Goal: Transaction & Acquisition: Register for event/course

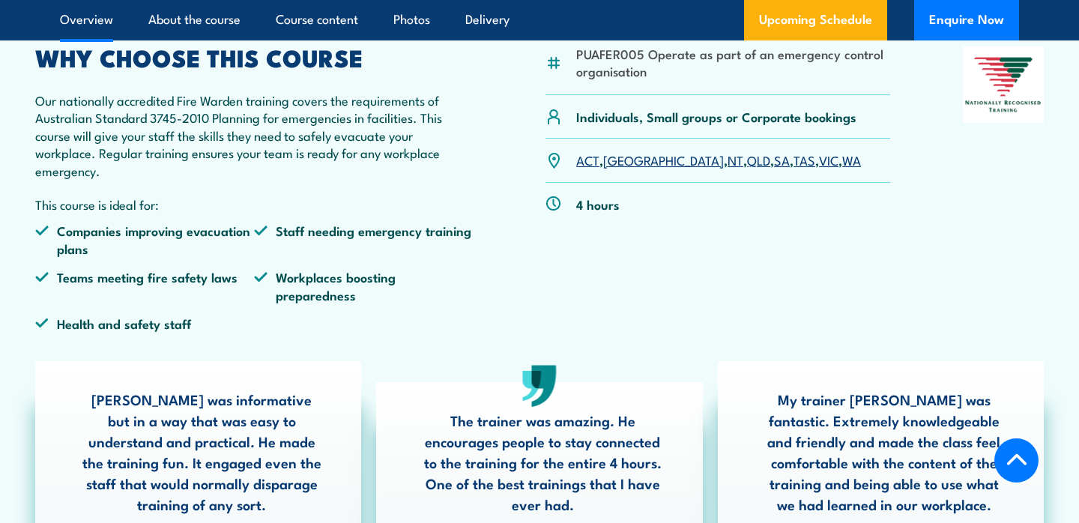
scroll to position [484, 0]
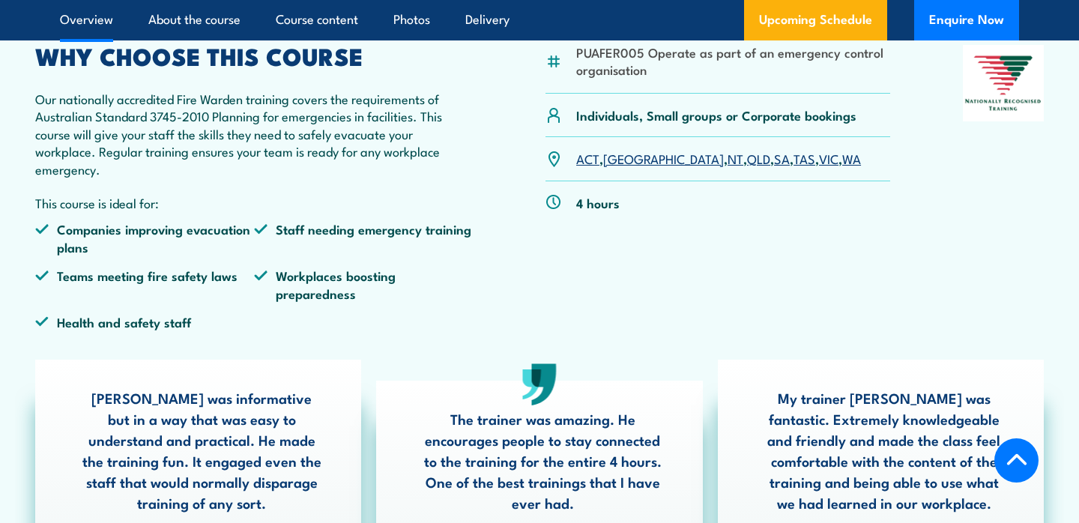
click at [625, 154] on link "NSW" at bounding box center [663, 158] width 121 height 18
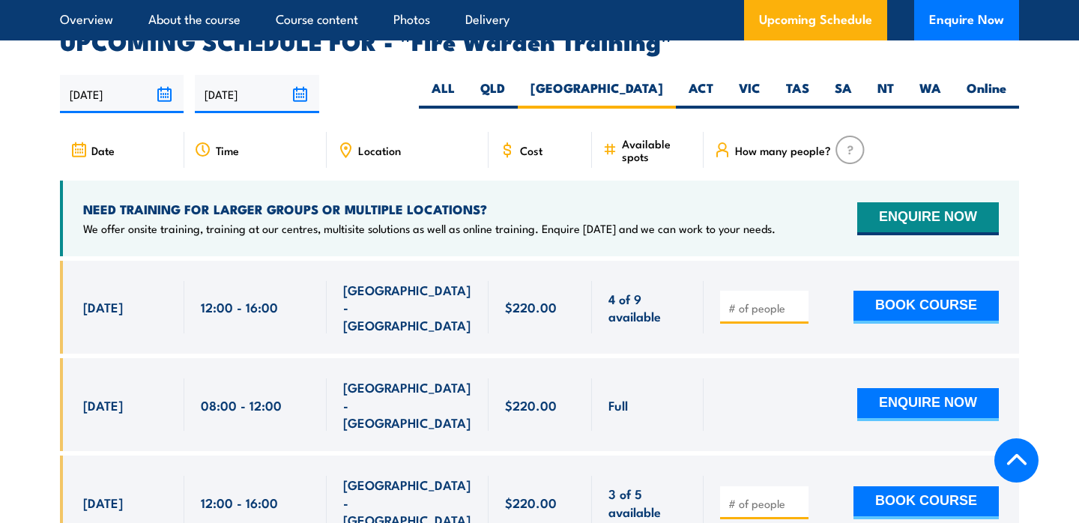
scroll to position [2786, 0]
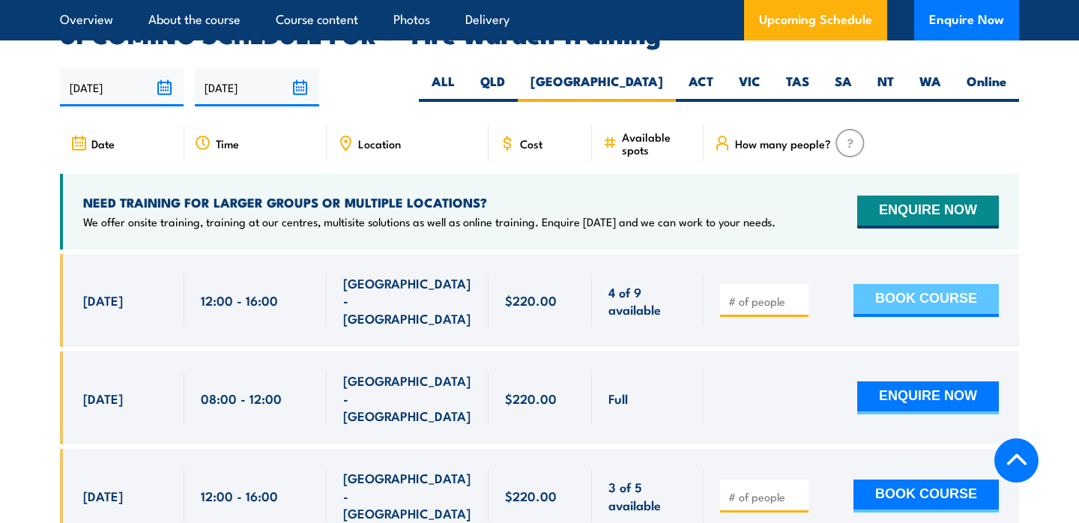
click at [927, 284] on button "BOOK COURSE" at bounding box center [925, 300] width 145 height 33
type input "3"
click at [883, 284] on button "BOOK COURSE" at bounding box center [925, 300] width 145 height 33
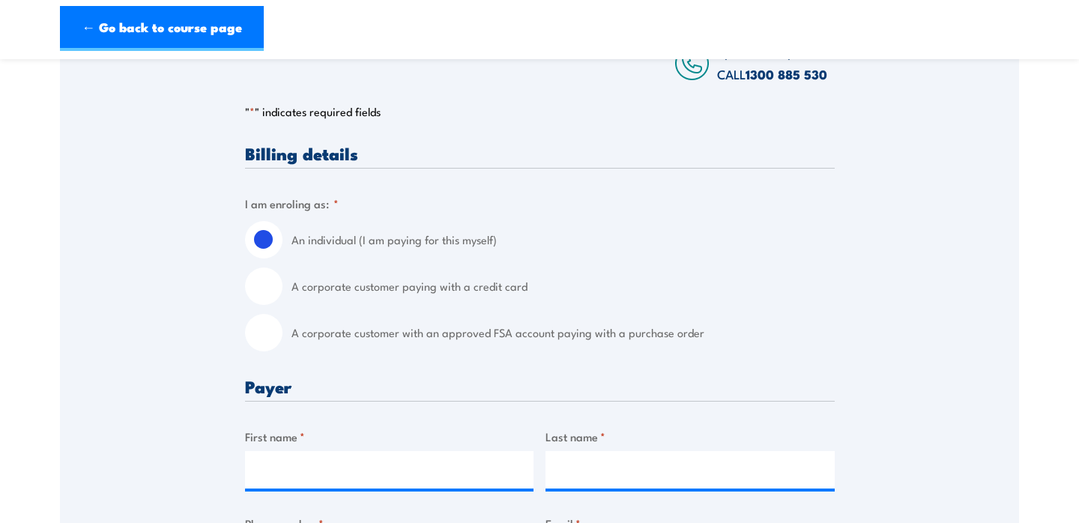
scroll to position [273, 0]
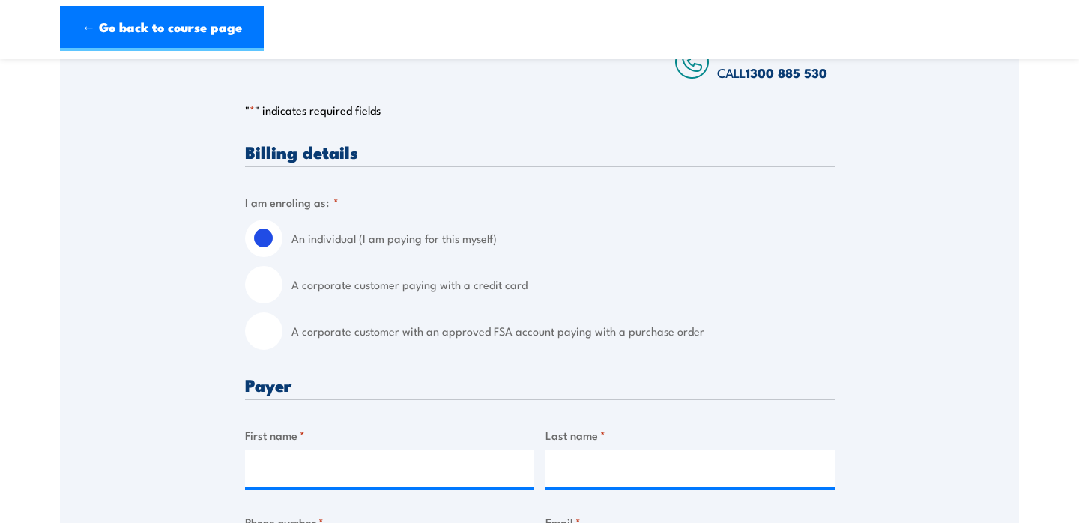
click at [264, 336] on input "A corporate customer with an approved FSA account paying with a purchase order" at bounding box center [263, 330] width 37 height 37
radio input "true"
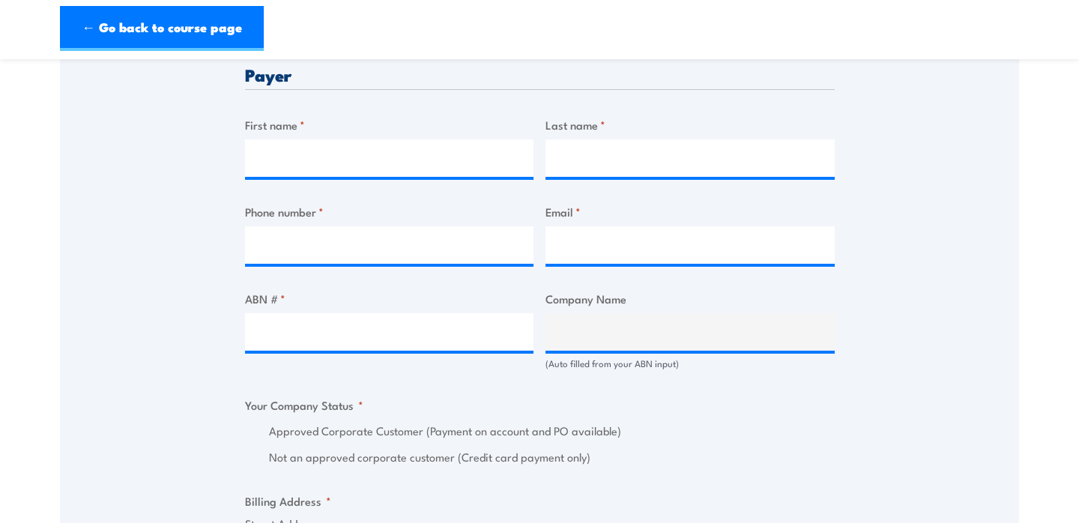
scroll to position [730, 0]
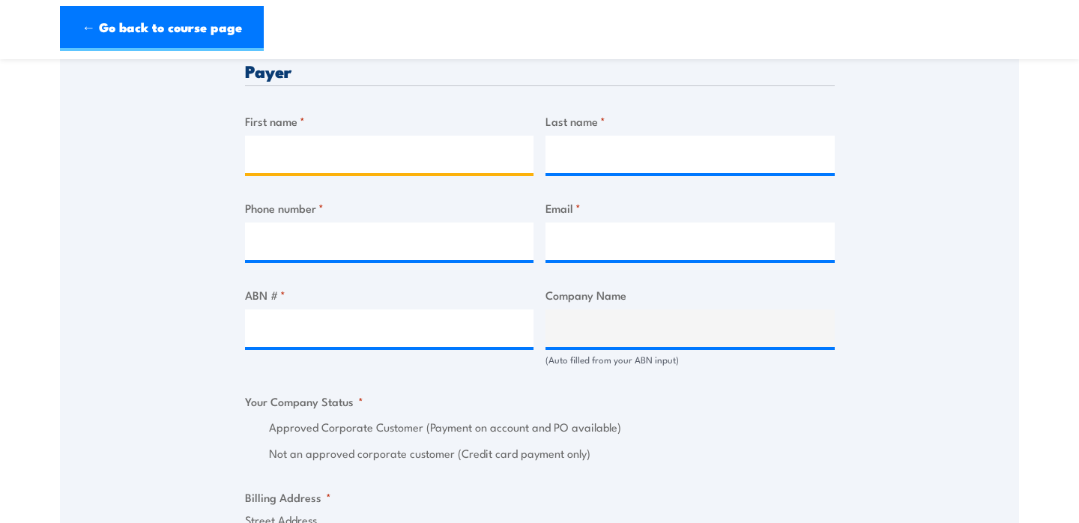
click at [402, 154] on input "First name *" at bounding box center [389, 154] width 289 height 37
type input "[PERSON_NAME]"
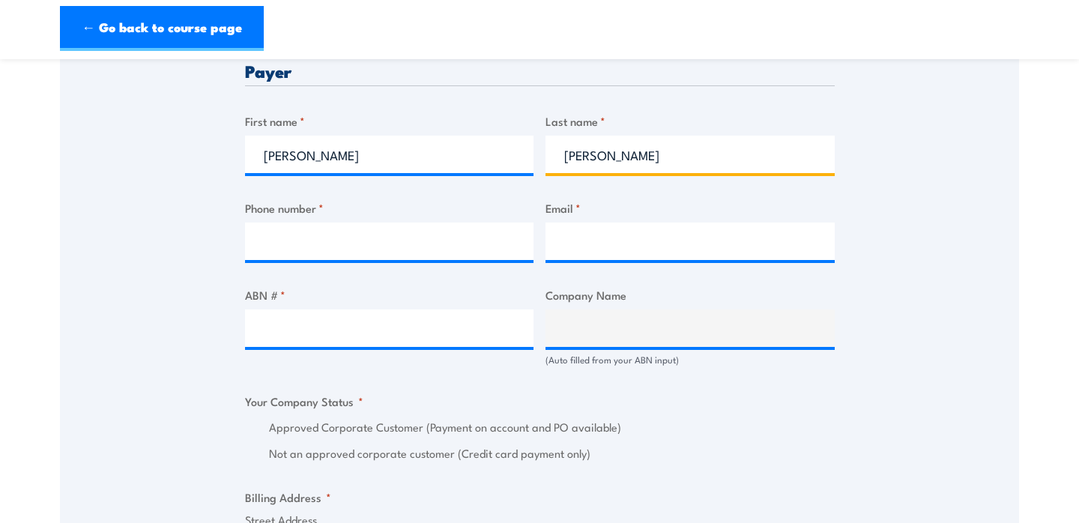
type input "[PERSON_NAME]"
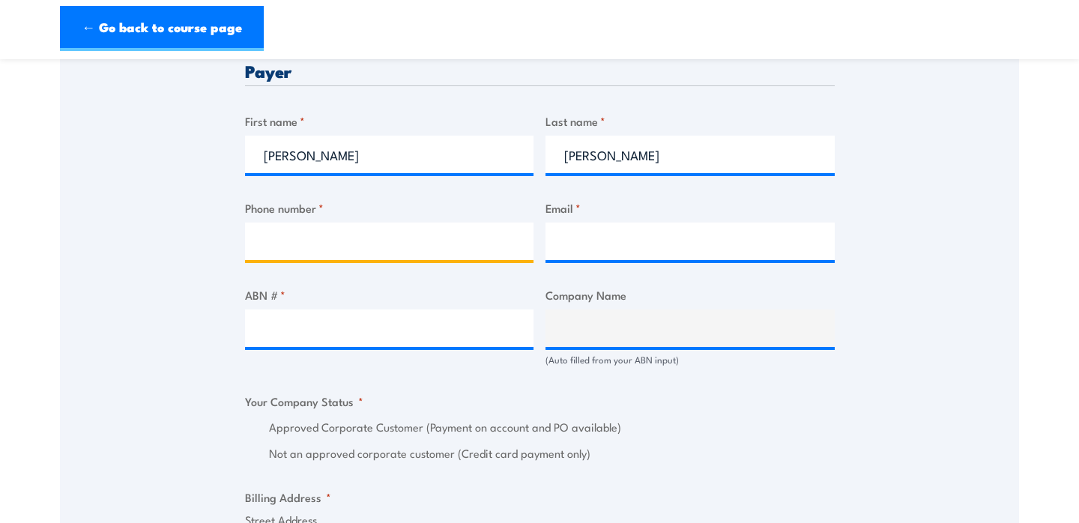
click at [321, 237] on input "Phone number *" at bounding box center [389, 241] width 289 height 37
type input "0473641483"
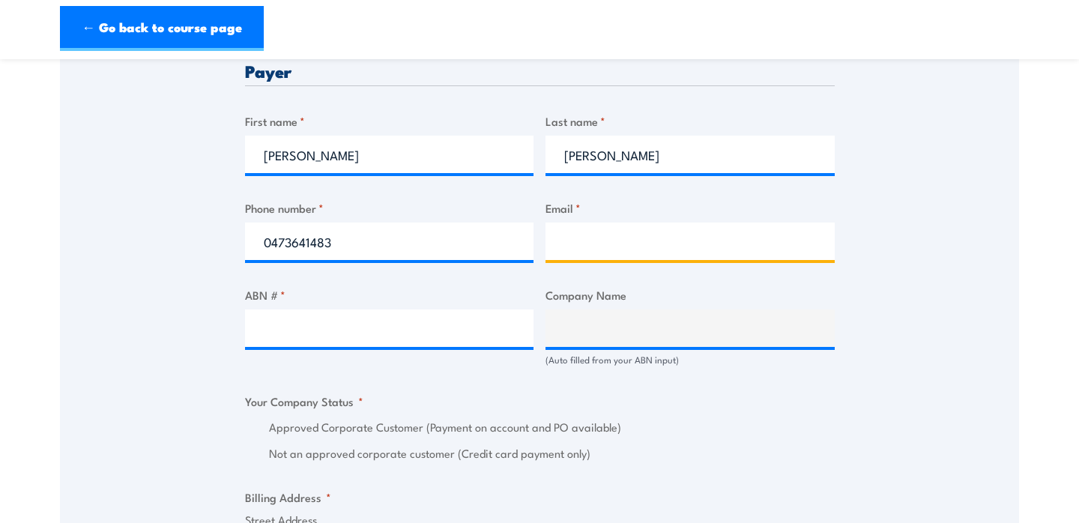
type input "[EMAIL_ADDRESS][DOMAIN_NAME]"
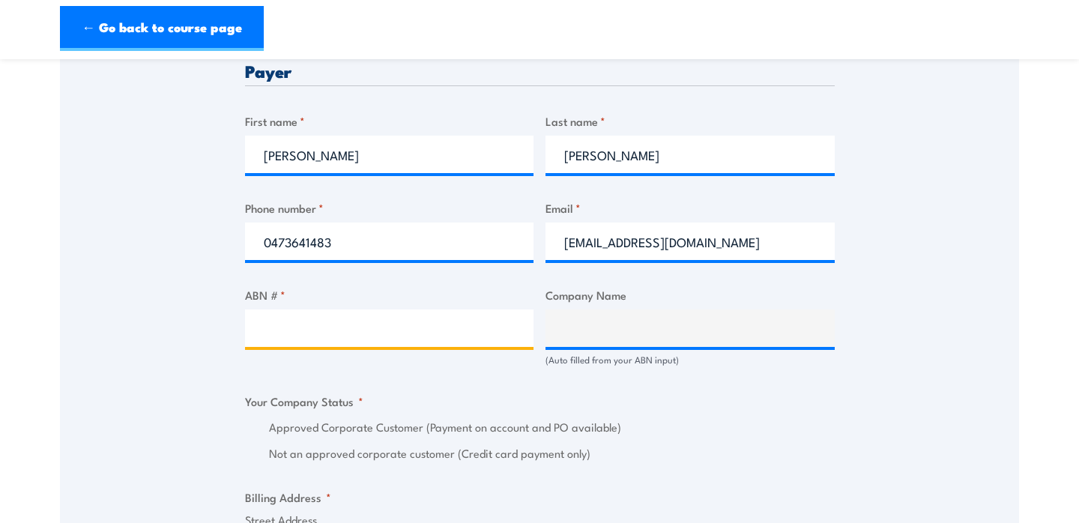
click at [360, 330] on input "ABN # *" at bounding box center [389, 327] width 289 height 37
paste input "22 826 069 325"
type input "22 826 069 325"
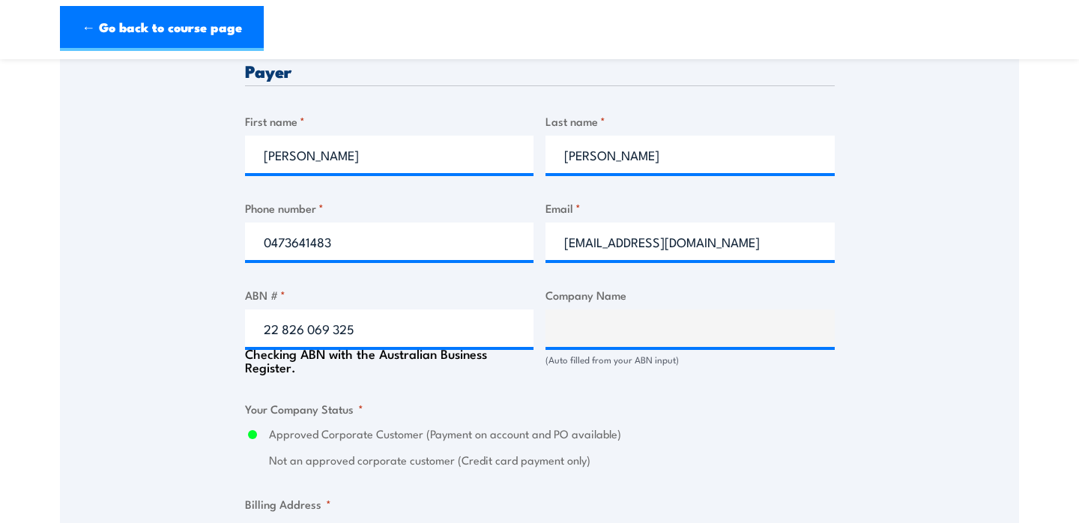
type input "SERVICE STREAM UTILITIES PTY LTD & [PERSON_NAME] PTY LTD & SERVICE STREAM MAINT…"
radio input "true"
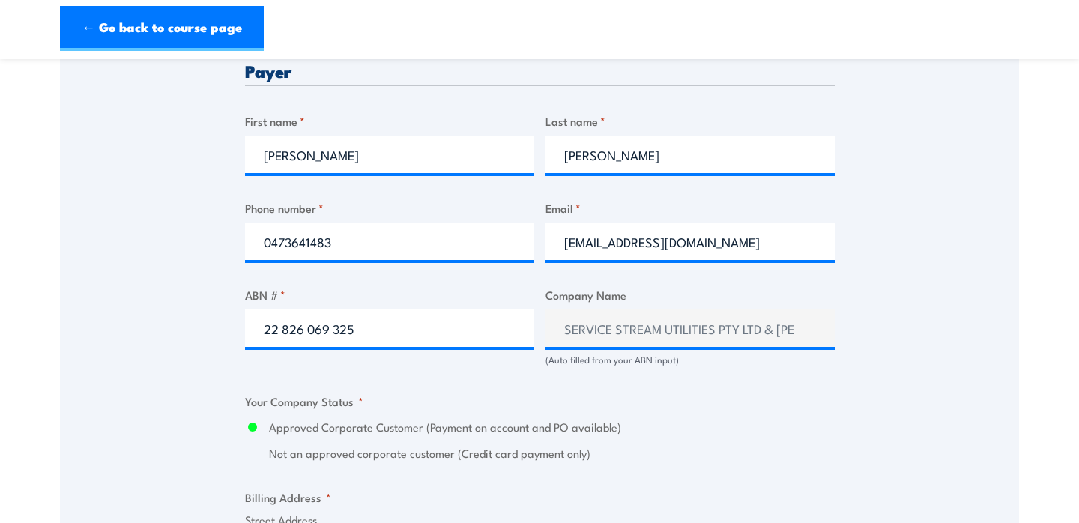
click at [225, 401] on div "Speak to a specialist CALL [PHONE_NUMBER] CALL [PHONE_NUMBER] " * " indicates r…" at bounding box center [539, 356] width 959 height 1653
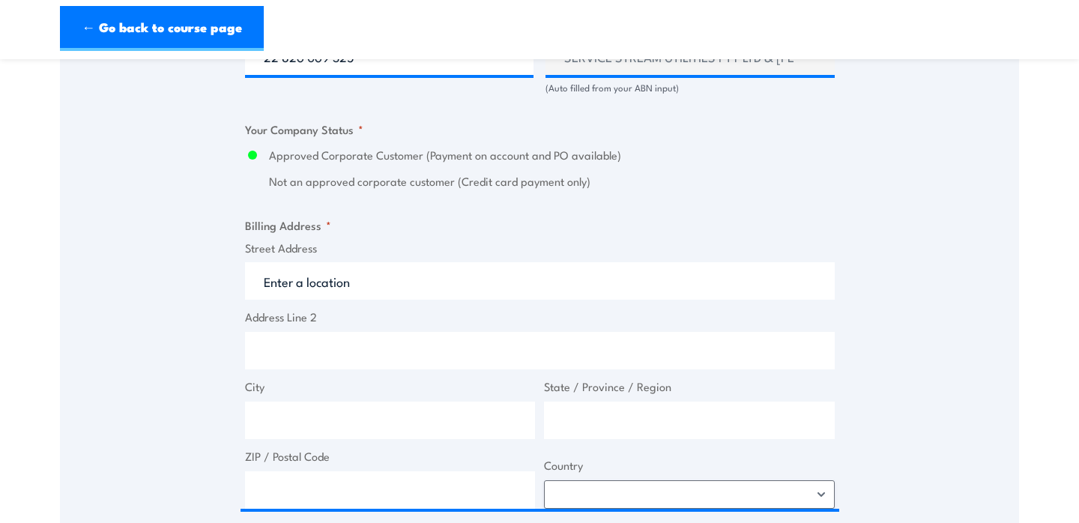
scroll to position [1009, 0]
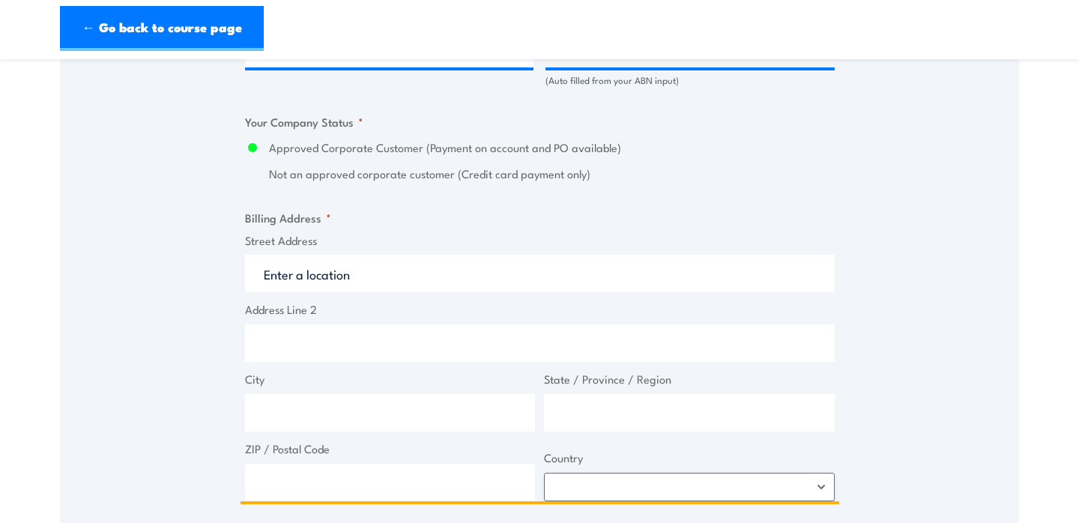
click at [344, 287] on input "Street Address" at bounding box center [540, 273] width 590 height 37
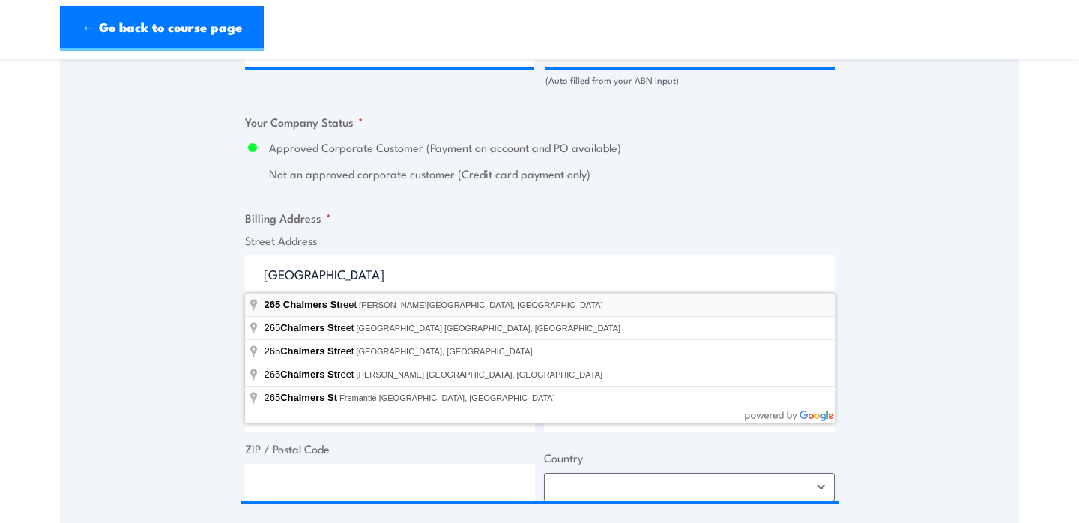
type input "[STREET_ADDRESS][PERSON_NAME]"
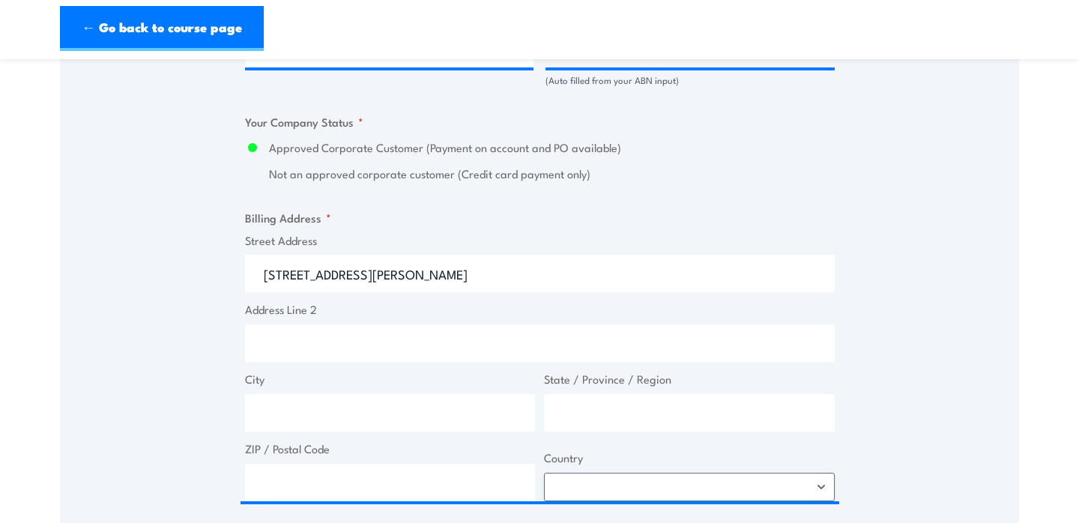
type input "[STREET_ADDRESS]"
type input "[PERSON_NAME]"
type input "[GEOGRAPHIC_DATA]"
type input "2016"
select select "[GEOGRAPHIC_DATA]"
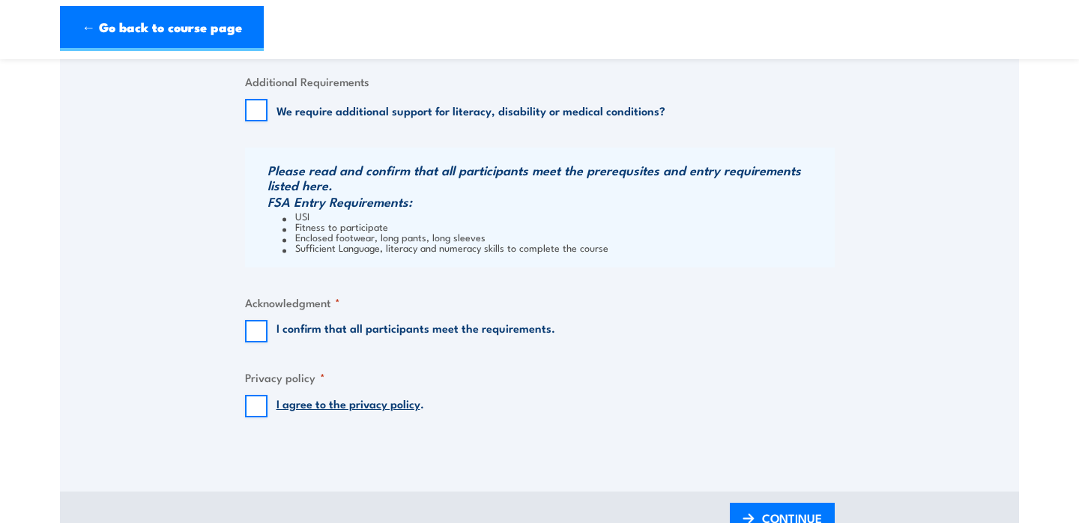
scroll to position [1493, 0]
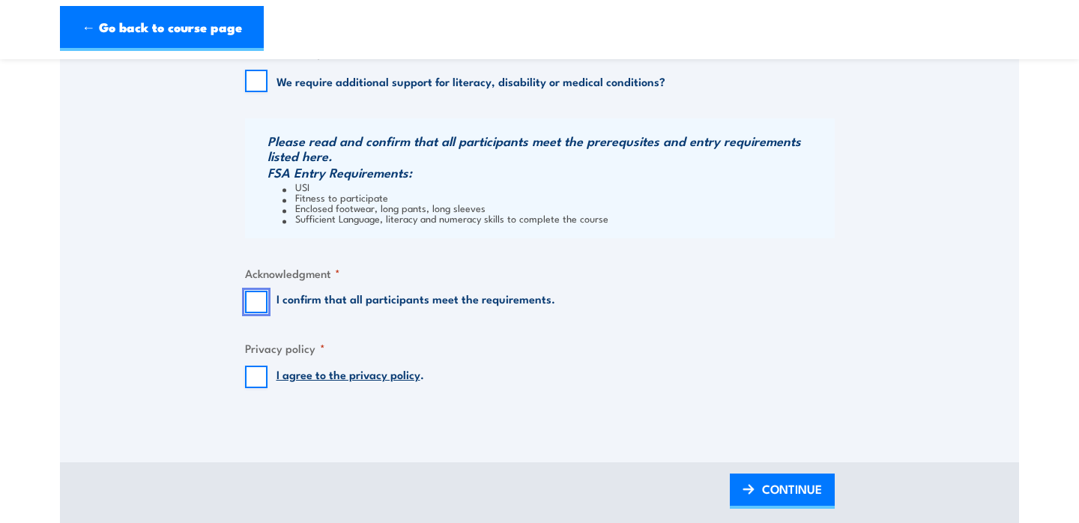
click at [255, 300] on input "I confirm that all participants meet the requirements." at bounding box center [256, 302] width 22 height 22
checkbox input "true"
click at [255, 377] on input "I agree to the privacy policy ." at bounding box center [256, 377] width 22 height 22
checkbox input "true"
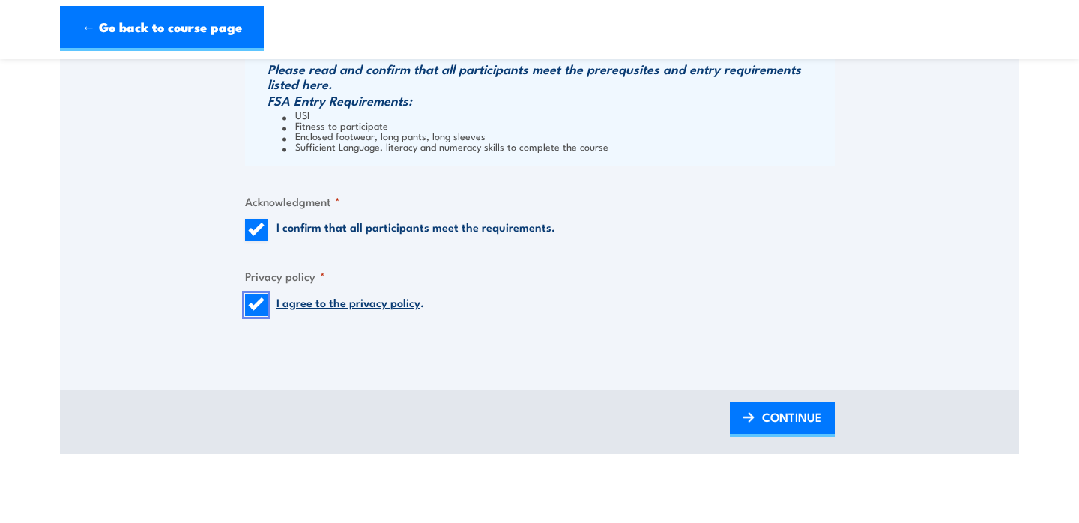
scroll to position [1584, 0]
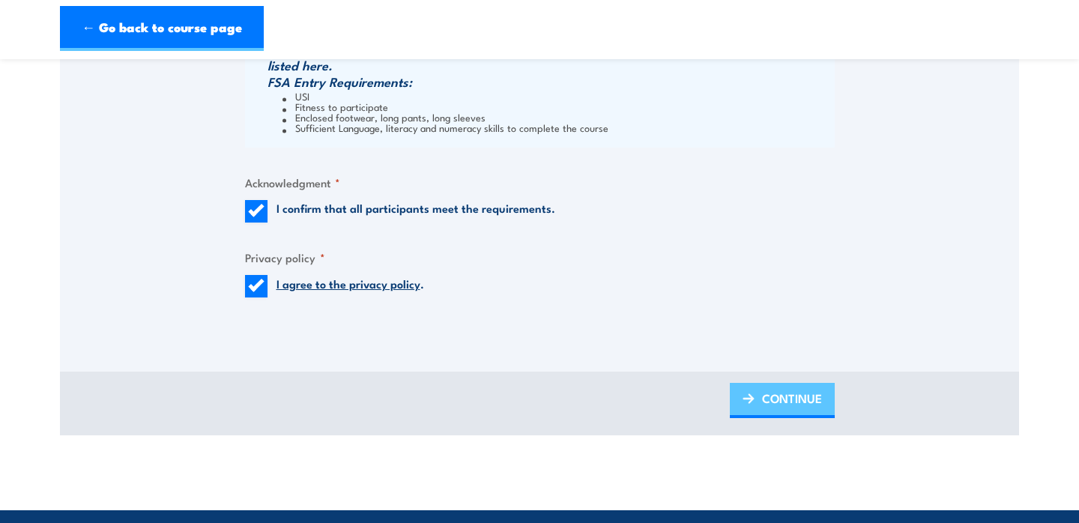
click at [815, 397] on span "CONTINUE" at bounding box center [792, 398] width 60 height 40
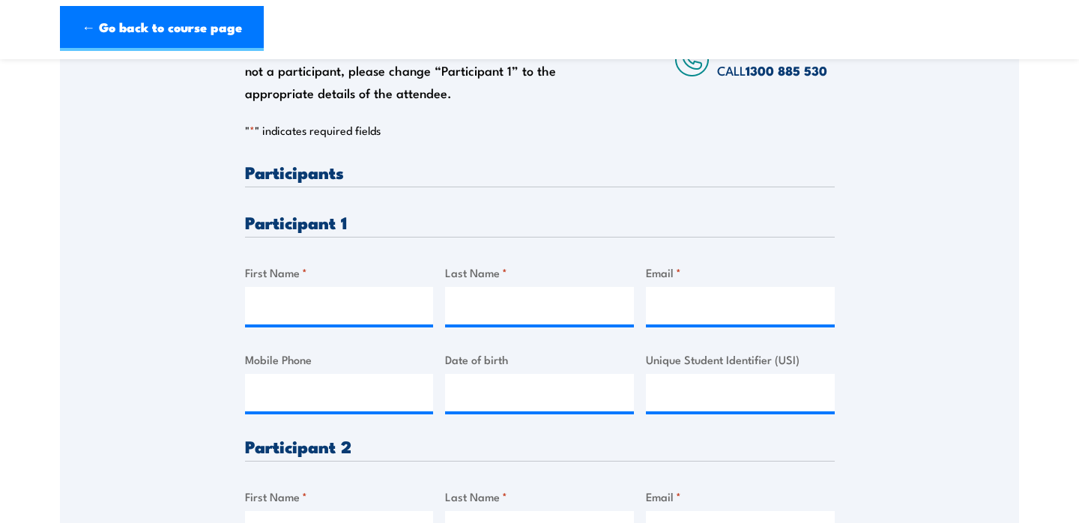
scroll to position [300, 0]
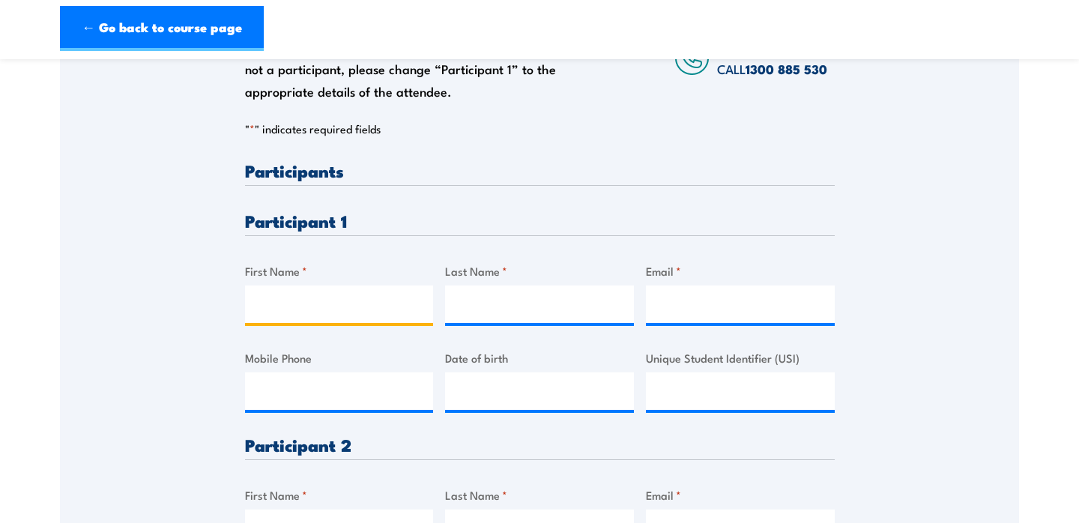
click at [303, 300] on input "First Name *" at bounding box center [339, 303] width 189 height 37
type input "[PERSON_NAME]"
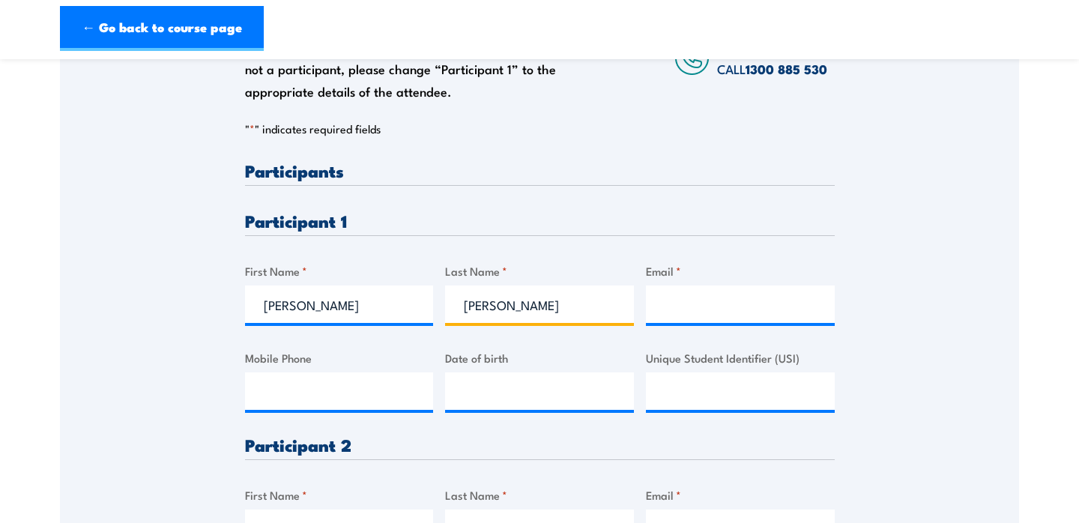
type input "[PERSON_NAME]"
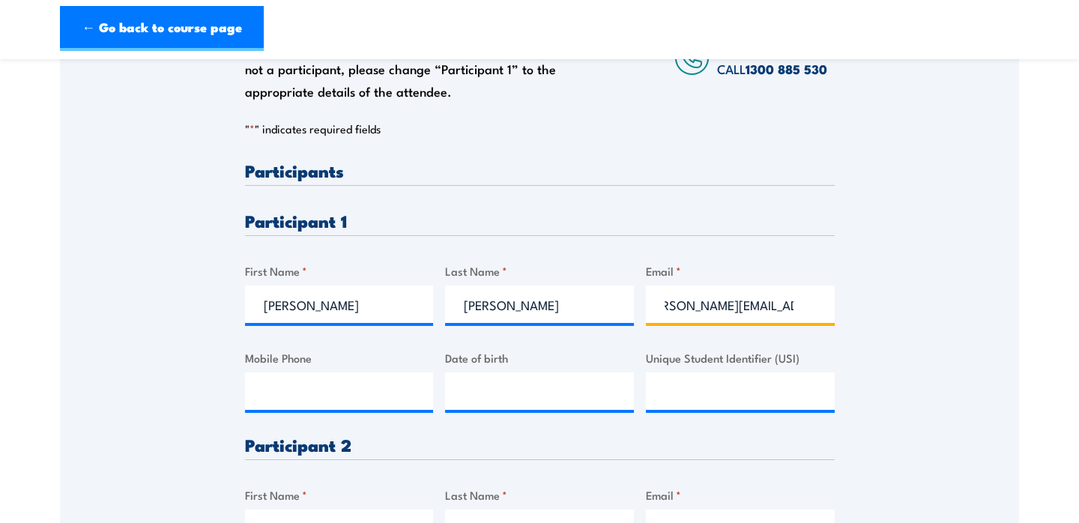
scroll to position [0, 24]
type input "[PERSON_NAME][EMAIL_ADDRESS][PERSON_NAME][DOMAIN_NAME]"
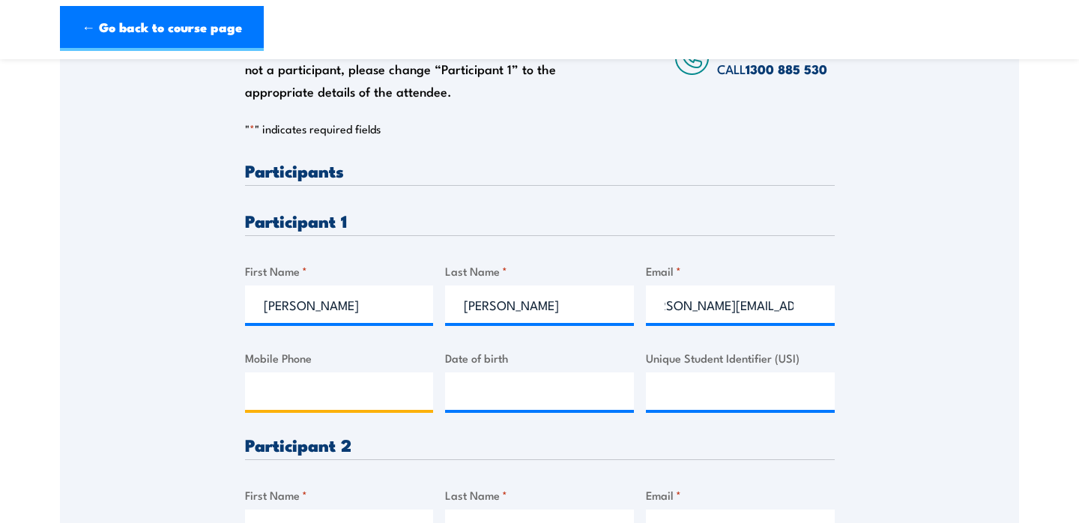
click at [374, 395] on input "Mobile Phone" at bounding box center [339, 390] width 189 height 37
click at [347, 395] on input "Mobile Phone" at bounding box center [339, 390] width 189 height 37
paste input "0450506607"
type input "0450506607"
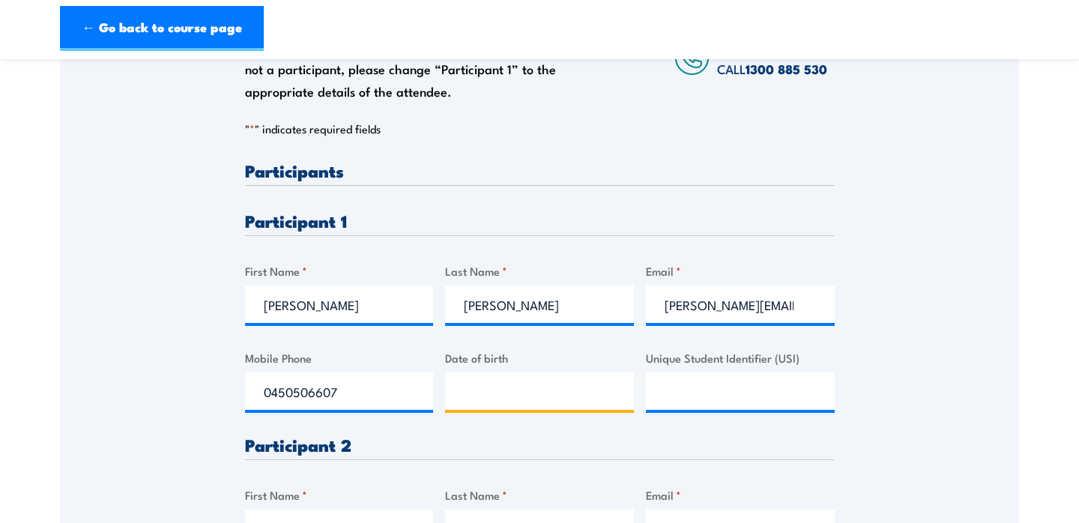
type input "__/__/____"
click at [494, 405] on input "__/__/____" at bounding box center [539, 390] width 189 height 37
type input "[DATE]"
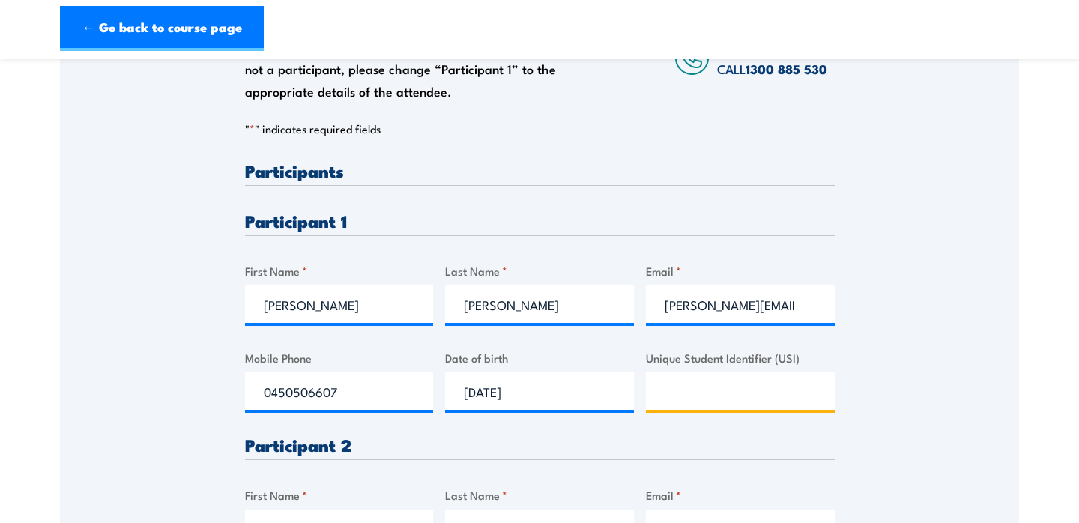
paste input "F84GSC7X66"
type input "F84GSC7X66"
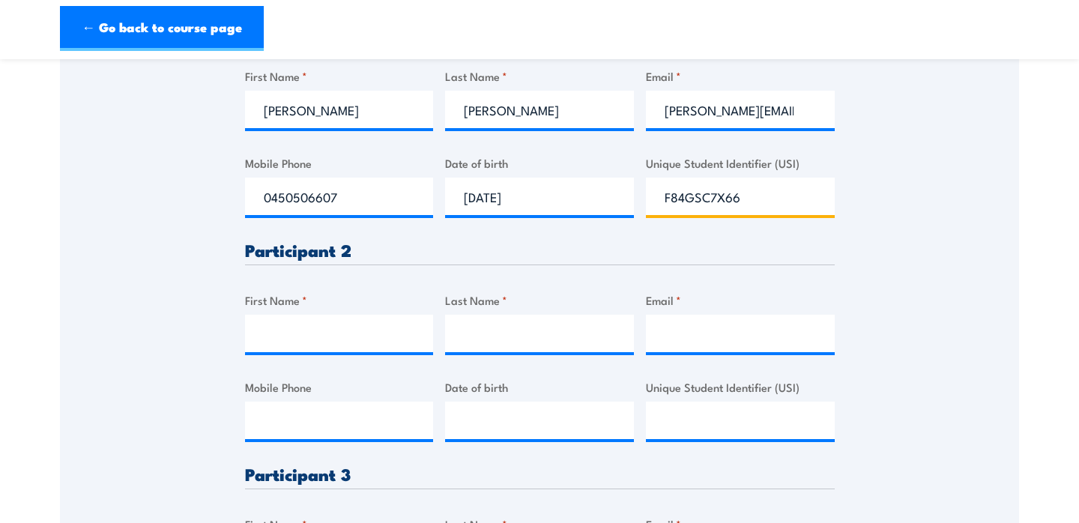
scroll to position [500, 0]
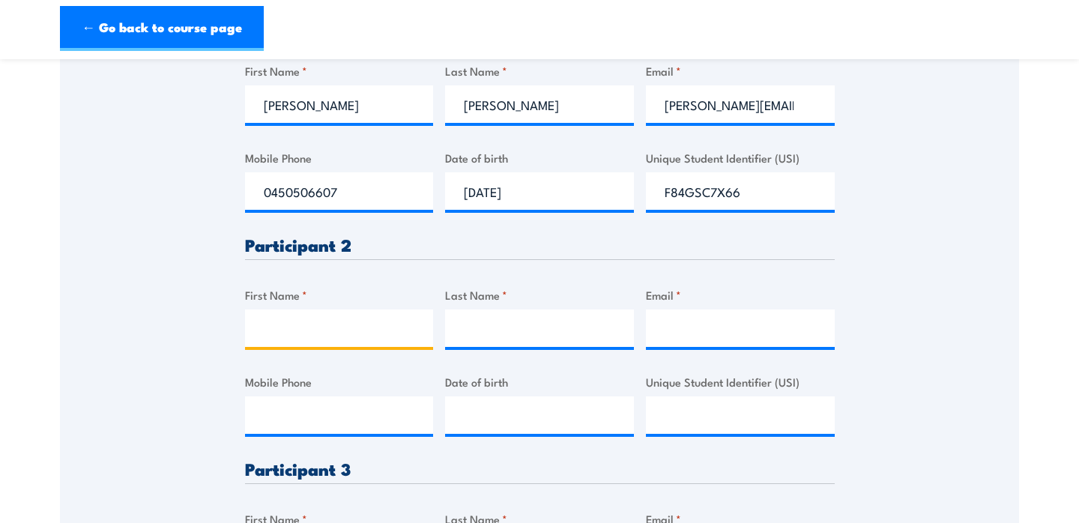
click at [383, 329] on input "First Name *" at bounding box center [339, 327] width 189 height 37
type input "[PERSON_NAME]"
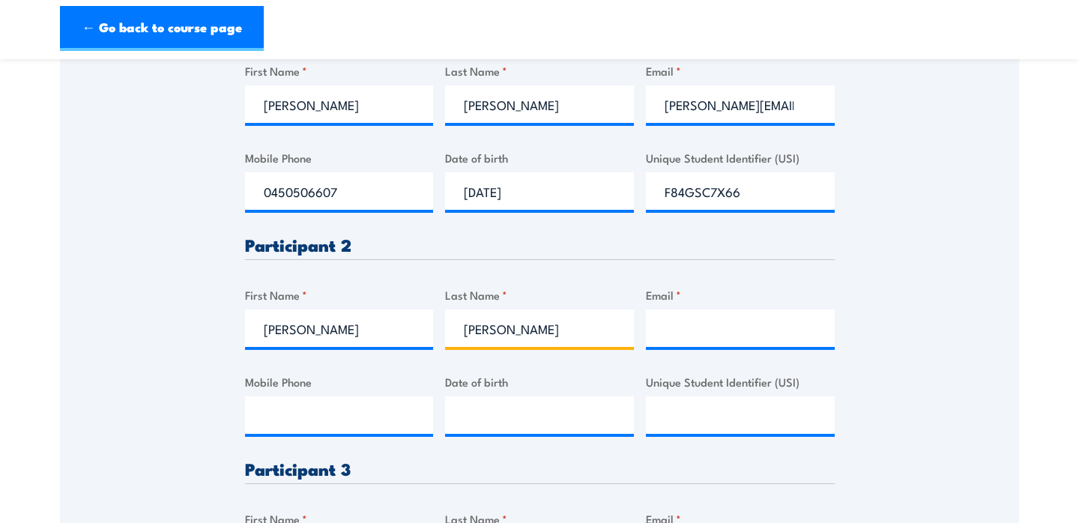
type input "[PERSON_NAME]"
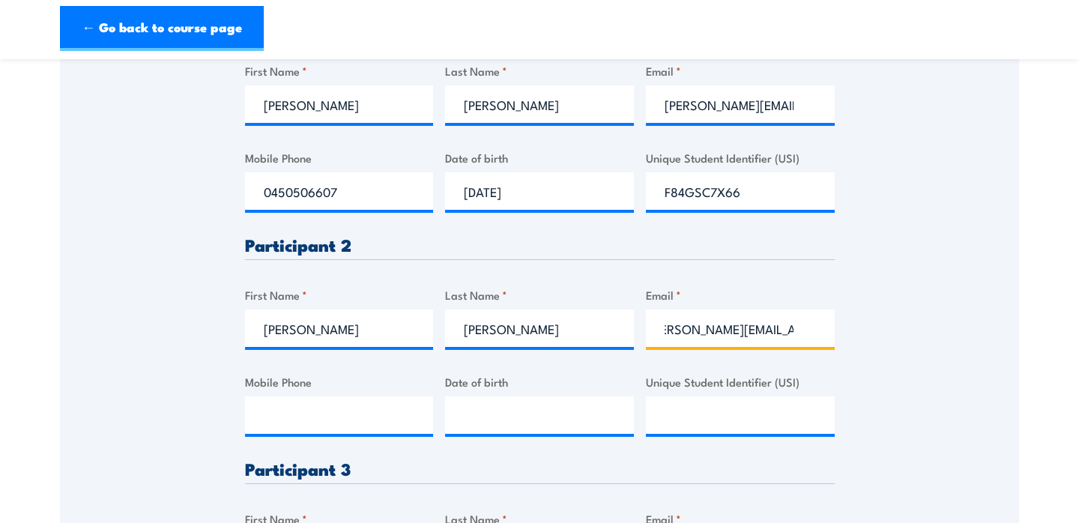
scroll to position [0, 19]
type input "[PERSON_NAME][EMAIL_ADDRESS][PERSON_NAME][DOMAIN_NAME]"
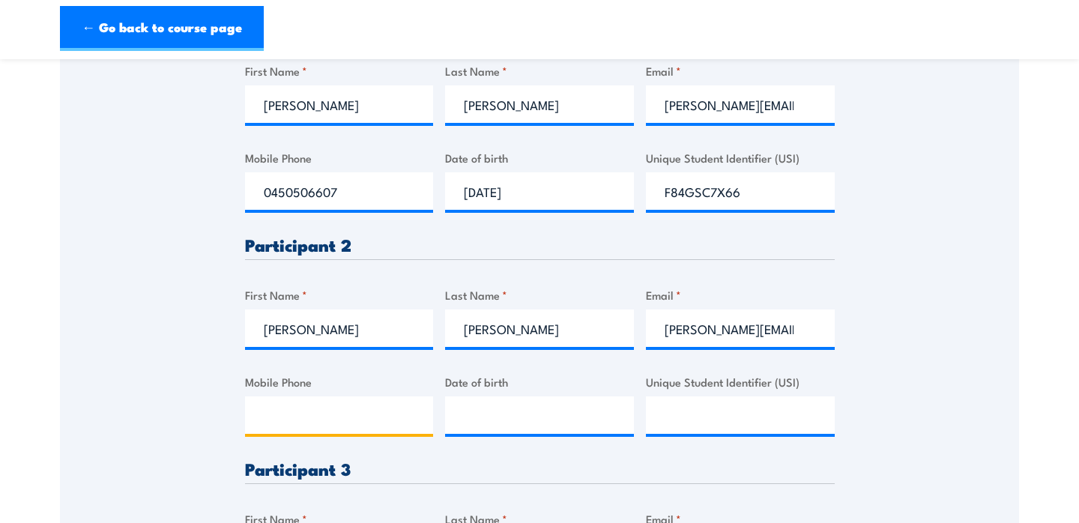
click at [354, 414] on input "Mobile Phone" at bounding box center [339, 414] width 189 height 37
paste input "0407299737"
type input "0407299737"
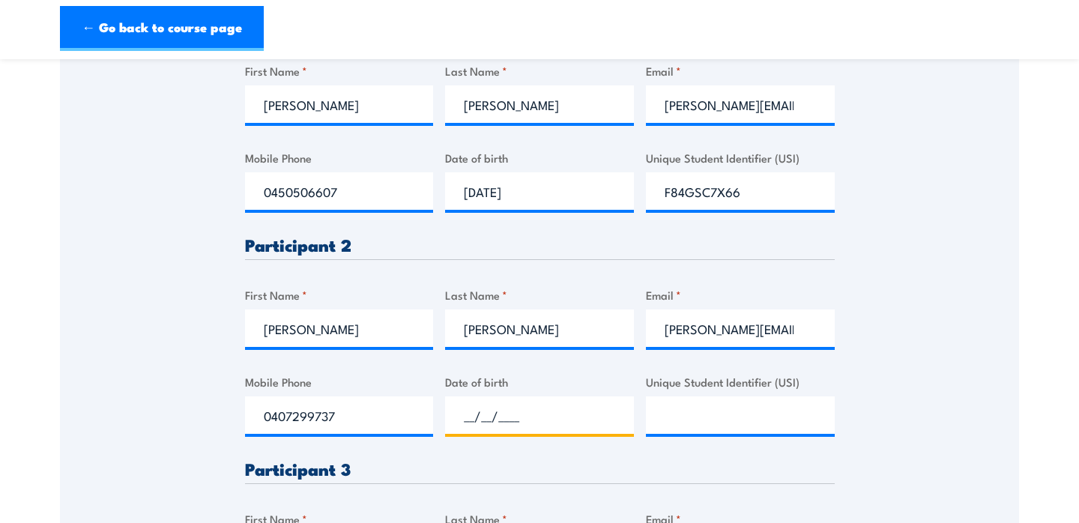
click at [503, 407] on input "__/__/____" at bounding box center [539, 414] width 189 height 37
type input "[DATE]"
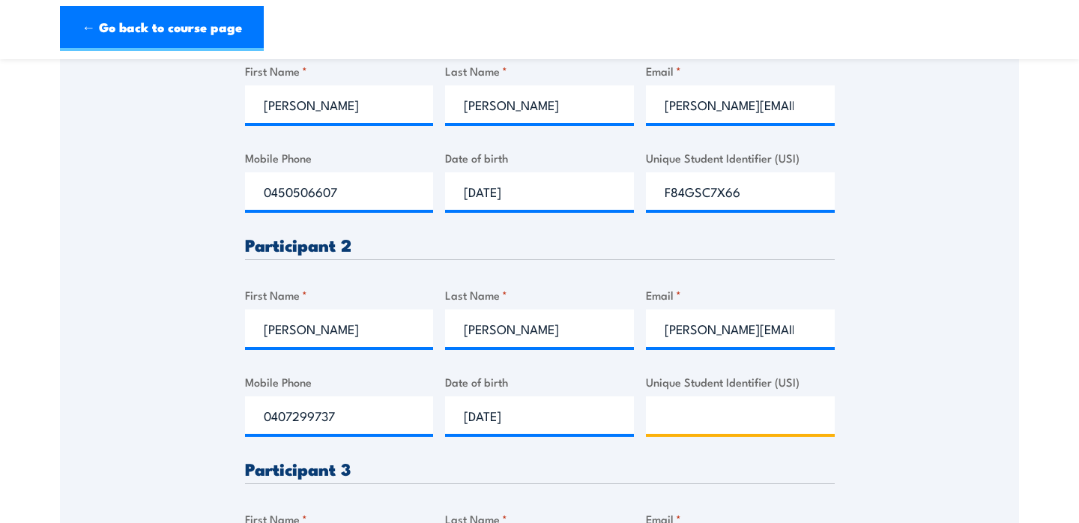
click at [769, 408] on input "Unique Student Identifier (USI)" at bounding box center [740, 414] width 189 height 37
paste input "WBE9DMZZAA"
type input "WBE9DMZZAA"
click at [929, 351] on div "Please provide names and contact details for each of the participants below. No…" at bounding box center [539, 224] width 959 height 929
